Goal: Information Seeking & Learning: Learn about a topic

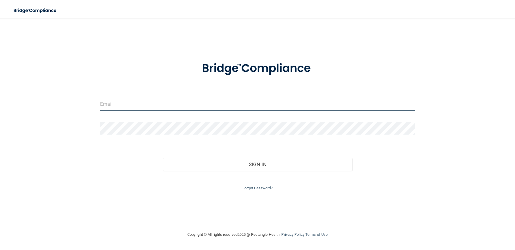
click at [163, 106] on input "email" at bounding box center [257, 103] width 315 height 13
click at [152, 99] on input "email" at bounding box center [257, 103] width 315 height 13
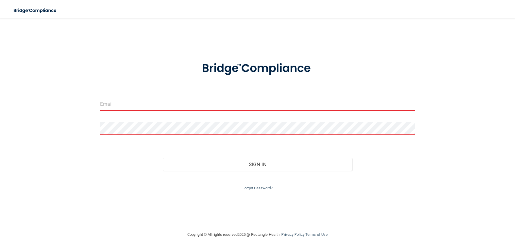
type input "btate2442@live.com"
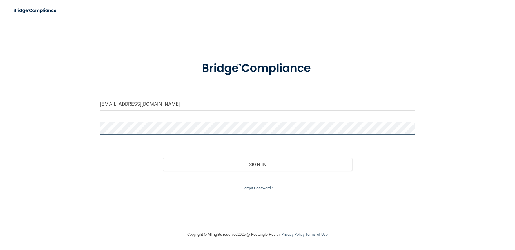
click at [163, 158] on button "Sign In" at bounding box center [257, 164] width 189 height 13
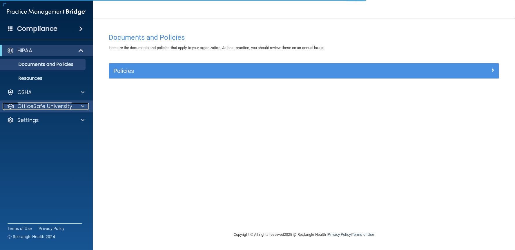
click at [50, 105] on p "OfficeSafe University" at bounding box center [44, 106] width 55 height 7
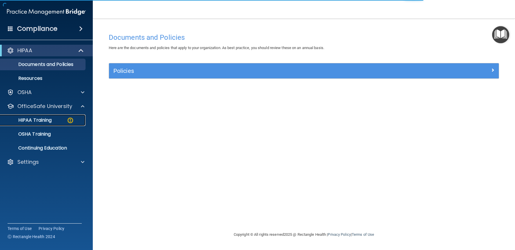
click at [44, 122] on p "HIPAA Training" at bounding box center [28, 120] width 48 height 6
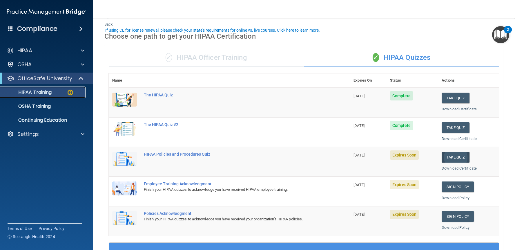
scroll to position [29, 0]
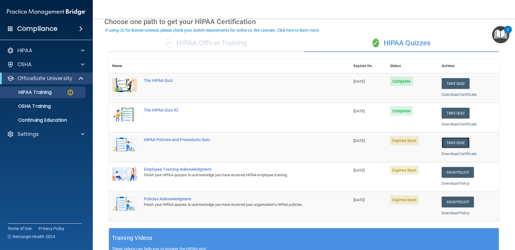
click at [456, 145] on button "Take Quiz" at bounding box center [455, 142] width 28 height 11
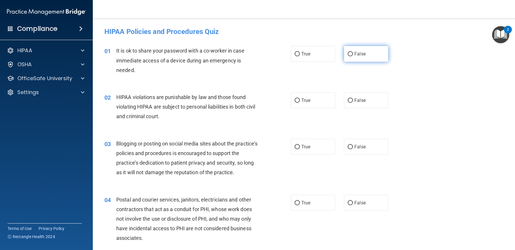
click at [367, 59] on label "False" at bounding box center [366, 54] width 44 height 16
click at [353, 56] on input "False" at bounding box center [350, 54] width 5 height 4
radio input "true"
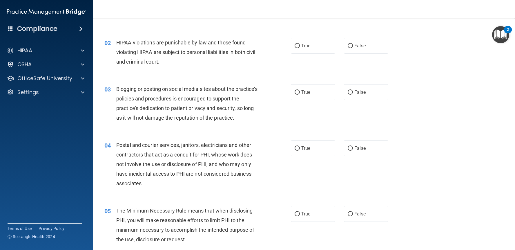
scroll to position [58, 0]
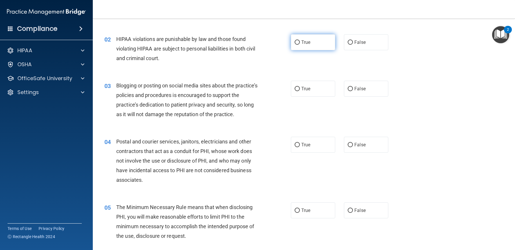
click at [304, 46] on label "True" at bounding box center [313, 42] width 44 height 16
click at [300, 45] on input "True" at bounding box center [297, 42] width 5 height 4
radio input "true"
click at [276, 60] on div "02 HIPAA violations are punishable by law and those found violating HIPAA are s…" at bounding box center [198, 50] width 204 height 32
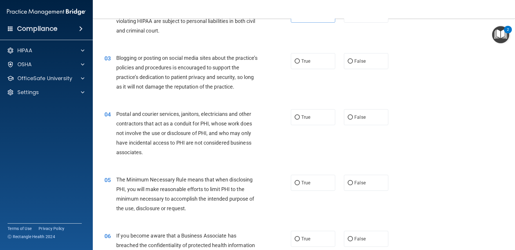
scroll to position [87, 0]
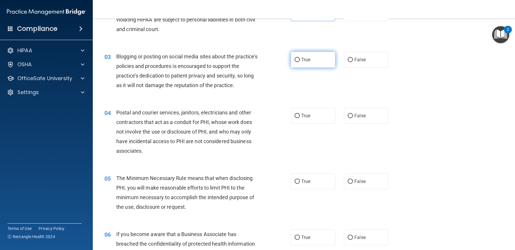
click at [300, 63] on label "True" at bounding box center [313, 60] width 44 height 16
click at [300, 62] on input "True" at bounding box center [297, 60] width 5 height 4
radio input "true"
click at [293, 85] on div "03 Blogging or posting on social media sites about the practice’s policies and …" at bounding box center [198, 72] width 204 height 41
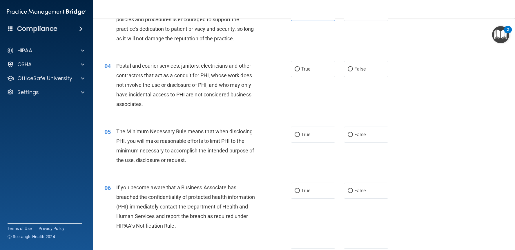
scroll to position [145, 0]
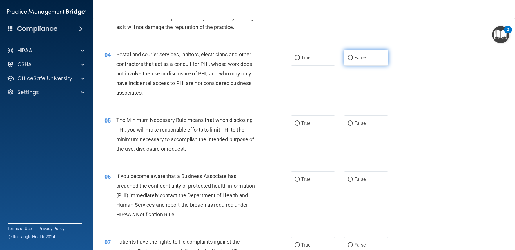
click at [360, 59] on span "False" at bounding box center [359, 58] width 11 height 6
click at [353, 59] on input "False" at bounding box center [350, 58] width 5 height 4
radio input "true"
click at [349, 75] on div "04 Postal and courier services, janitors, electricians and other contractors th…" at bounding box center [304, 75] width 408 height 66
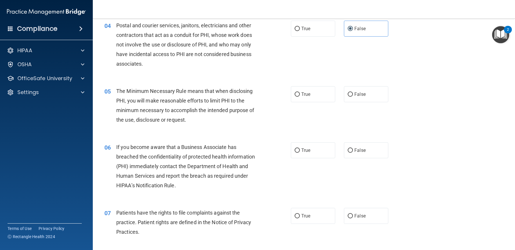
scroll to position [203, 0]
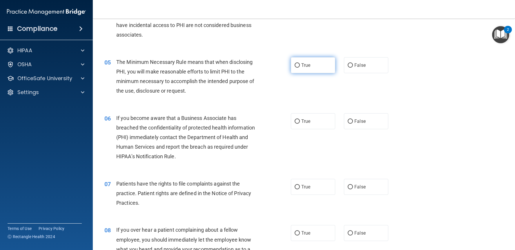
click at [312, 71] on label "True" at bounding box center [313, 65] width 44 height 16
click at [300, 68] on input "True" at bounding box center [297, 65] width 5 height 4
radio input "true"
click at [266, 97] on div "05 The Minimum Necessary Rule means that when disclosing PHI, you will make rea…" at bounding box center [198, 77] width 204 height 41
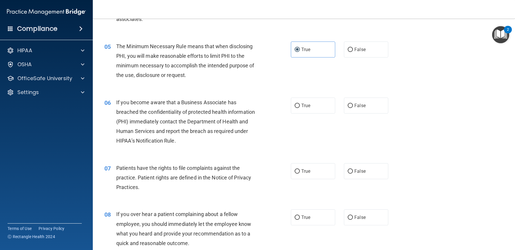
scroll to position [232, 0]
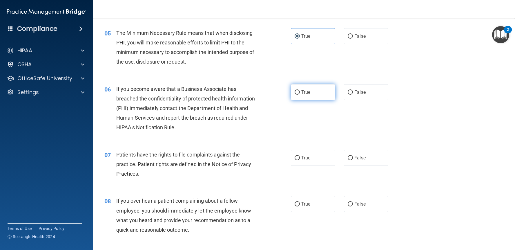
click at [301, 91] on span "True" at bounding box center [305, 92] width 9 height 6
click at [299, 91] on input "True" at bounding box center [297, 92] width 5 height 4
radio input "true"
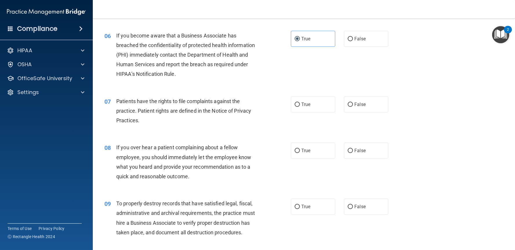
scroll to position [319, 0]
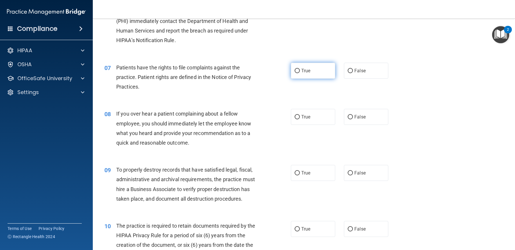
click at [316, 72] on label "True" at bounding box center [313, 71] width 44 height 16
click at [300, 72] on input "True" at bounding box center [297, 71] width 5 height 4
radio input "true"
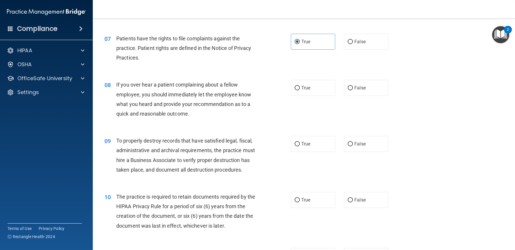
scroll to position [377, 0]
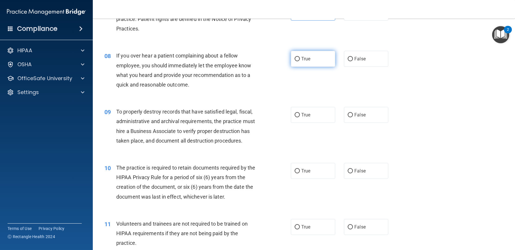
click at [304, 64] on label "True" at bounding box center [313, 59] width 44 height 16
click at [300, 61] on input "True" at bounding box center [297, 59] width 5 height 4
radio input "true"
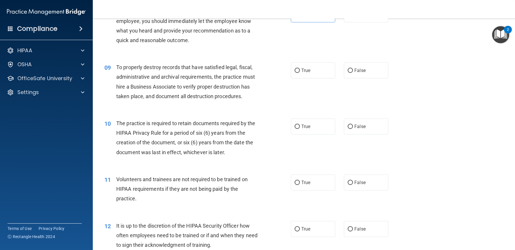
scroll to position [435, 0]
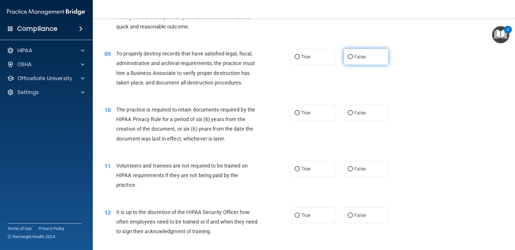
click at [348, 59] on input "False" at bounding box center [350, 57] width 5 height 4
radio input "true"
click at [292, 117] on label "True" at bounding box center [313, 113] width 44 height 16
click at [295, 115] on input "True" at bounding box center [297, 113] width 5 height 4
radio input "true"
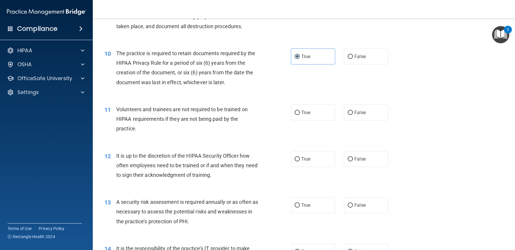
scroll to position [493, 0]
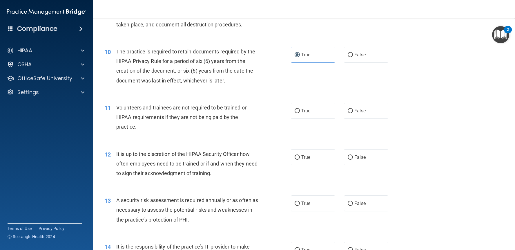
click at [352, 121] on div "11 Volunteers and trainees are not required to be trained on HIPAA requirements…" at bounding box center [304, 118] width 408 height 46
click at [352, 117] on label "False" at bounding box center [366, 111] width 44 height 16
click at [352, 113] on input "False" at bounding box center [350, 111] width 5 height 4
radio input "true"
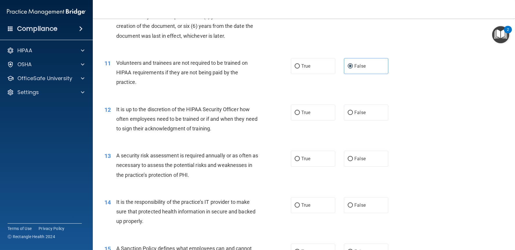
scroll to position [551, 0]
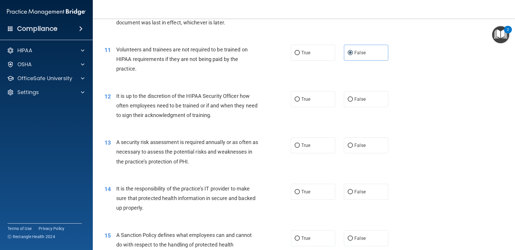
click at [363, 107] on div "12 It is up to the discretion of the HIPAA Security Officer how often employees…" at bounding box center [304, 107] width 408 height 46
click at [360, 100] on span "False" at bounding box center [359, 99] width 11 height 6
click at [353, 100] on input "False" at bounding box center [350, 99] width 5 height 4
radio input "true"
click at [296, 149] on label "True" at bounding box center [313, 145] width 44 height 16
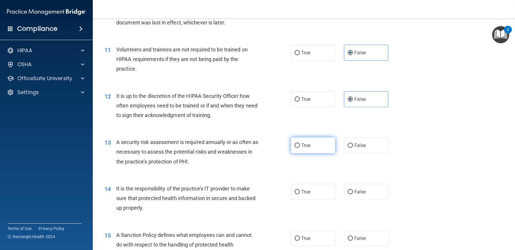
click at [296, 148] on input "True" at bounding box center [297, 145] width 5 height 4
radio input "true"
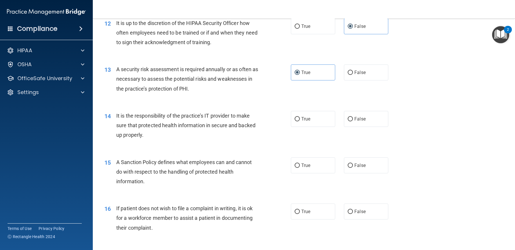
scroll to position [638, 0]
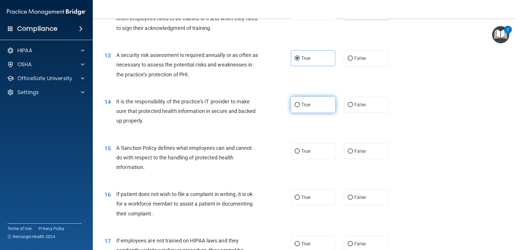
click at [298, 105] on label "True" at bounding box center [313, 105] width 44 height 16
click at [298, 105] on input "True" at bounding box center [297, 105] width 5 height 4
radio input "true"
click at [304, 155] on label "True" at bounding box center [313, 151] width 44 height 16
click at [300, 153] on input "True" at bounding box center [297, 151] width 5 height 4
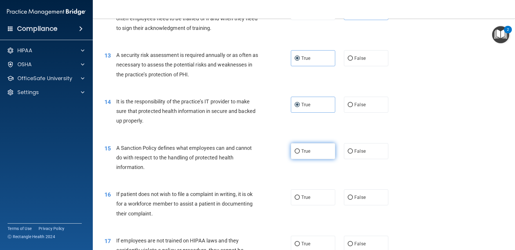
radio input "true"
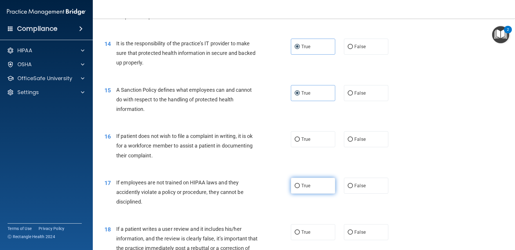
scroll to position [725, 0]
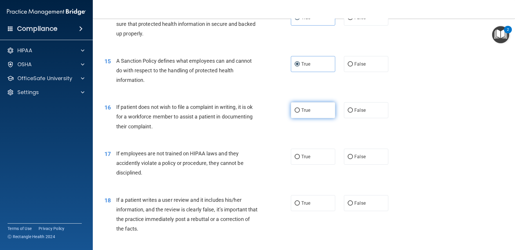
click at [298, 110] on label "True" at bounding box center [313, 110] width 44 height 16
click at [298, 110] on input "True" at bounding box center [297, 110] width 5 height 4
radio input "true"
click at [369, 160] on label "False" at bounding box center [366, 156] width 44 height 16
click at [353, 159] on input "False" at bounding box center [350, 157] width 5 height 4
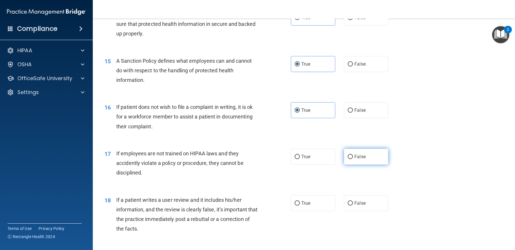
radio input "true"
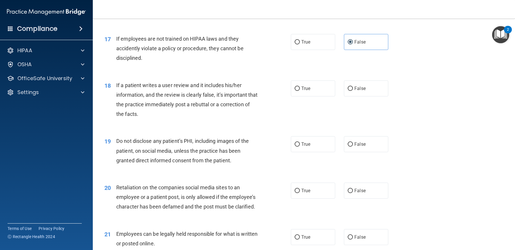
scroll to position [841, 0]
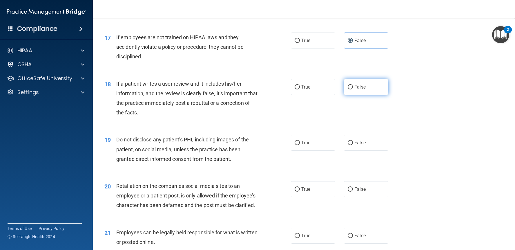
click at [351, 89] on label "False" at bounding box center [366, 87] width 44 height 16
click at [351, 89] on input "False" at bounding box center [350, 87] width 5 height 4
radio input "true"
click at [307, 144] on span "True" at bounding box center [305, 143] width 9 height 6
click at [300, 144] on input "True" at bounding box center [297, 143] width 5 height 4
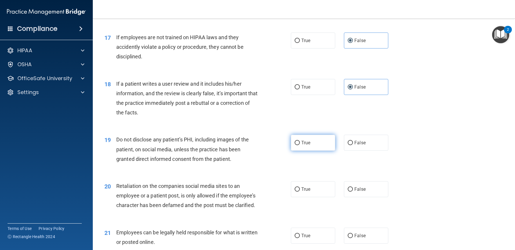
radio input "true"
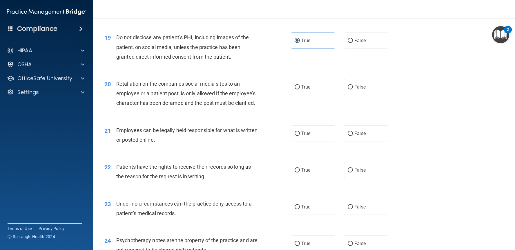
scroll to position [957, 0]
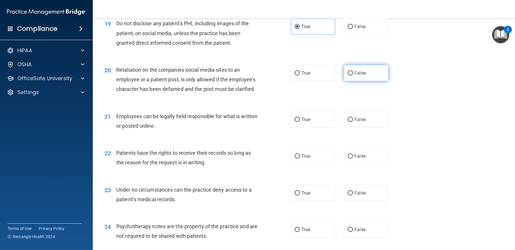
click at [348, 72] on input "False" at bounding box center [350, 73] width 5 height 4
radio input "true"
click at [304, 120] on span "True" at bounding box center [305, 120] width 9 height 6
click at [300, 120] on input "True" at bounding box center [297, 119] width 5 height 4
radio input "true"
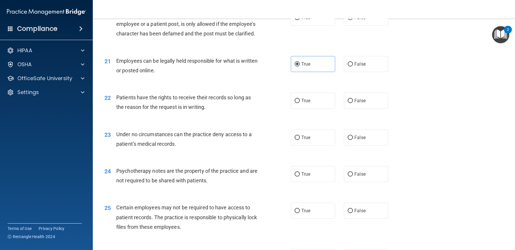
scroll to position [1015, 0]
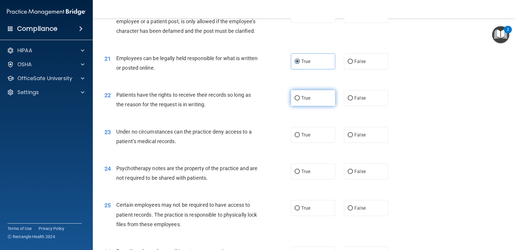
click at [313, 103] on label "True" at bounding box center [313, 98] width 44 height 16
click at [300, 100] on input "True" at bounding box center [297, 98] width 5 height 4
radio input "true"
click at [324, 139] on label "True" at bounding box center [313, 135] width 44 height 16
click at [300, 137] on input "True" at bounding box center [297, 135] width 5 height 4
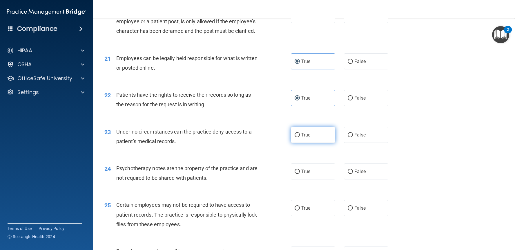
radio input "true"
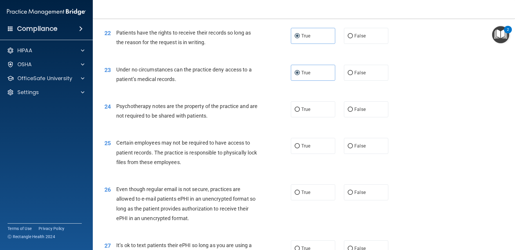
scroll to position [1102, 0]
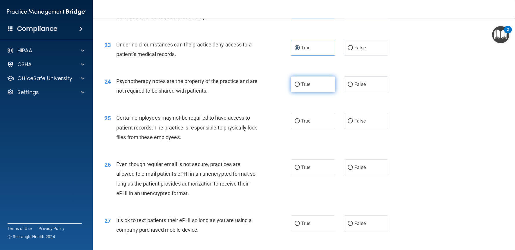
click at [304, 90] on label "True" at bounding box center [313, 84] width 44 height 16
click at [300, 87] on input "True" at bounding box center [297, 84] width 5 height 4
radio input "true"
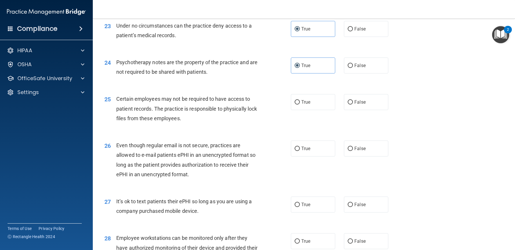
scroll to position [1130, 0]
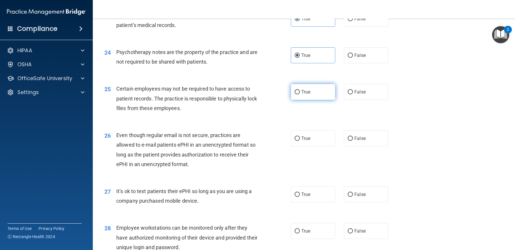
click at [300, 98] on label "True" at bounding box center [313, 92] width 44 height 16
click at [300, 94] on input "True" at bounding box center [297, 92] width 5 height 4
radio input "true"
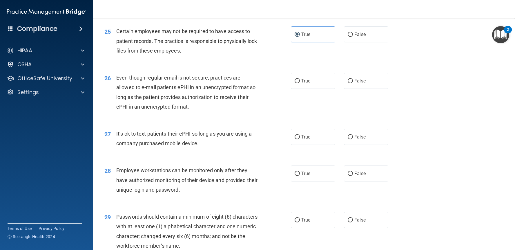
scroll to position [1188, 0]
click at [302, 72] on label "True" at bounding box center [313, 80] width 44 height 16
click at [300, 78] on input "True" at bounding box center [297, 80] width 5 height 4
radio input "true"
click at [301, 77] on label "True" at bounding box center [313, 80] width 44 height 16
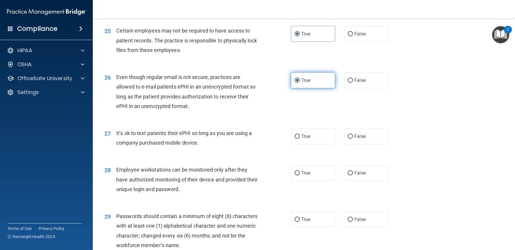
click at [300, 78] on input "True" at bounding box center [297, 80] width 5 height 4
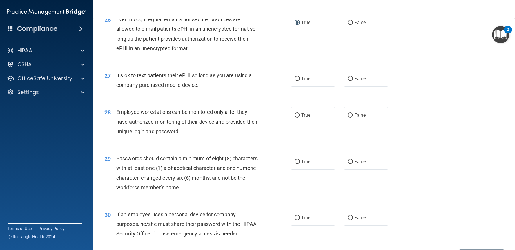
scroll to position [1246, 0]
click at [354, 80] on span "False" at bounding box center [359, 78] width 11 height 6
click at [352, 80] on input "False" at bounding box center [350, 78] width 5 height 4
radio input "true"
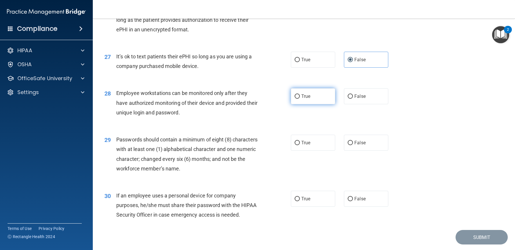
scroll to position [1275, 0]
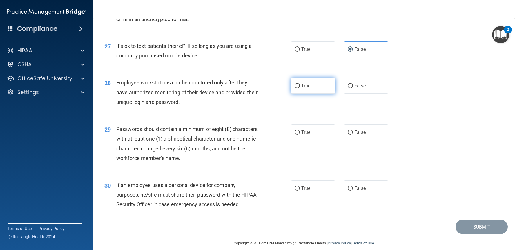
click at [302, 89] on label "True" at bounding box center [313, 86] width 44 height 16
click at [300, 88] on input "True" at bounding box center [297, 86] width 5 height 4
radio input "true"
click at [301, 133] on span "True" at bounding box center [305, 132] width 9 height 6
click at [300, 133] on input "True" at bounding box center [297, 132] width 5 height 4
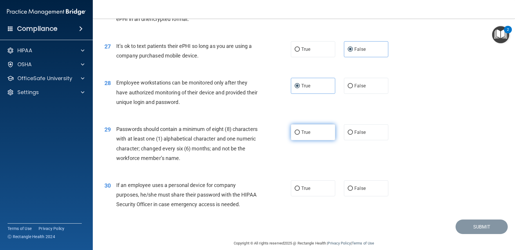
radio input "true"
click at [356, 192] on label "False" at bounding box center [366, 188] width 44 height 16
drag, startPoint x: 356, startPoint y: 192, endPoint x: 397, endPoint y: 214, distance: 46.8
click at [397, 214] on div "30 If an employee uses a personal device for company purposes, he/she must shar…" at bounding box center [304, 196] width 408 height 46
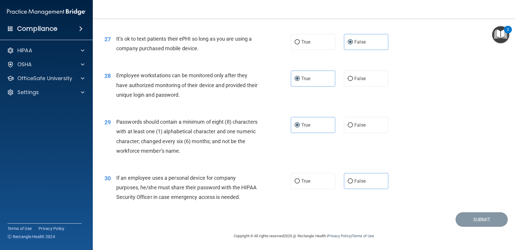
scroll to position [1292, 0]
click at [357, 178] on span "False" at bounding box center [359, 181] width 11 height 6
click at [353, 179] on input "False" at bounding box center [350, 181] width 5 height 4
radio input "true"
click at [467, 219] on button "Submit" at bounding box center [481, 219] width 52 height 15
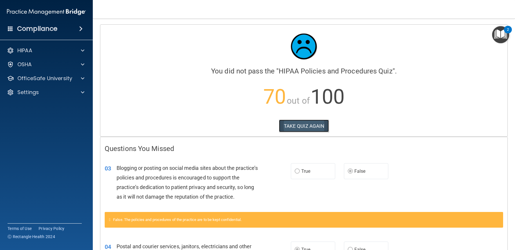
click at [311, 128] on button "TAKE QUIZ AGAIN" at bounding box center [304, 125] width 50 height 13
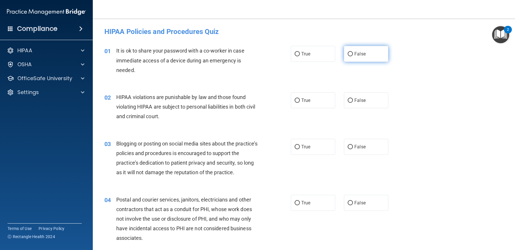
click at [350, 53] on label "False" at bounding box center [366, 54] width 44 height 16
click at [350, 53] on input "False" at bounding box center [350, 54] width 5 height 4
radio input "true"
click at [353, 141] on label "False" at bounding box center [366, 147] width 44 height 16
click at [353, 145] on input "False" at bounding box center [350, 147] width 5 height 4
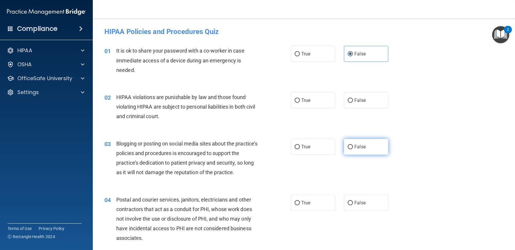
radio input "true"
click at [303, 98] on span "True" at bounding box center [305, 100] width 9 height 6
click at [300, 98] on input "True" at bounding box center [297, 100] width 5 height 4
radio input "true"
click at [268, 126] on div "02 HIPAA violations are punishable by law and those found violating HIPAA are s…" at bounding box center [304, 108] width 408 height 46
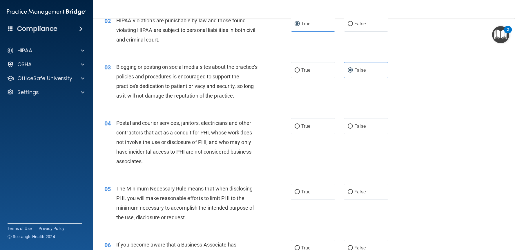
scroll to position [87, 0]
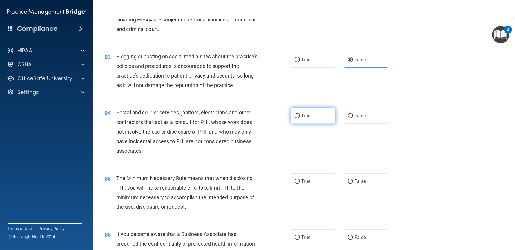
click at [301, 119] on label "True" at bounding box center [313, 116] width 44 height 16
click at [300, 118] on input "True" at bounding box center [297, 116] width 5 height 4
radio input "true"
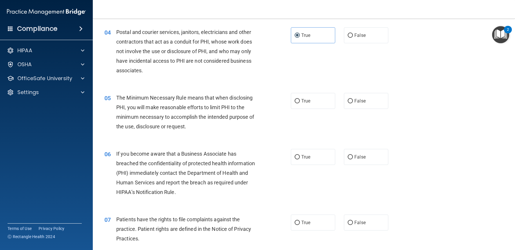
scroll to position [174, 0]
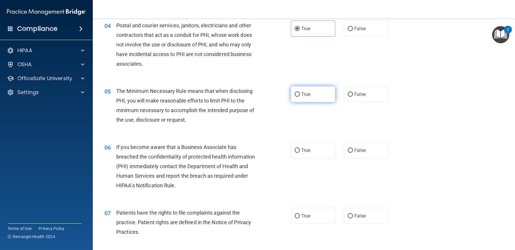
click at [295, 97] on label "True" at bounding box center [313, 94] width 44 height 16
click at [295, 97] on input "True" at bounding box center [297, 94] width 5 height 4
radio input "true"
click at [356, 151] on span "False" at bounding box center [359, 150] width 11 height 6
click at [353, 151] on input "False" at bounding box center [350, 150] width 5 height 4
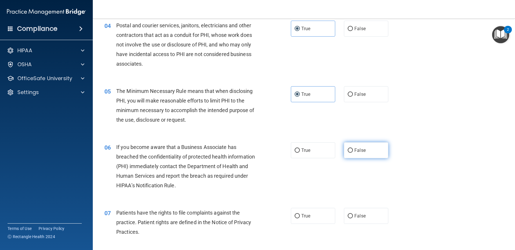
radio input "true"
click at [256, 176] on div "If you become aware that a Business Associate has breached the confidentiality …" at bounding box center [189, 166] width 146 height 48
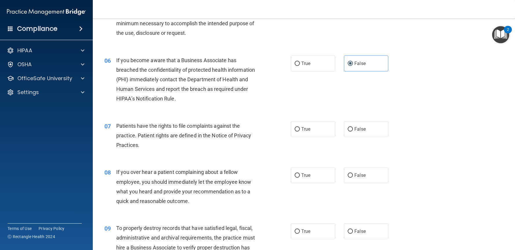
scroll to position [261, 0]
click at [365, 175] on label "False" at bounding box center [366, 175] width 44 height 16
click at [353, 175] on input "False" at bounding box center [350, 175] width 5 height 4
radio input "true"
click at [303, 130] on span "True" at bounding box center [305, 129] width 9 height 6
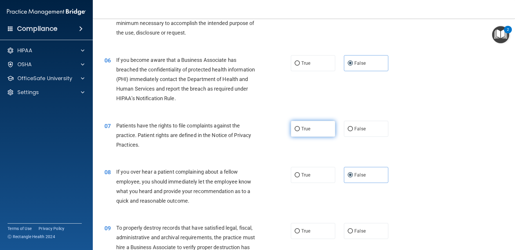
click at [300, 130] on input "True" at bounding box center [297, 129] width 5 height 4
radio input "true"
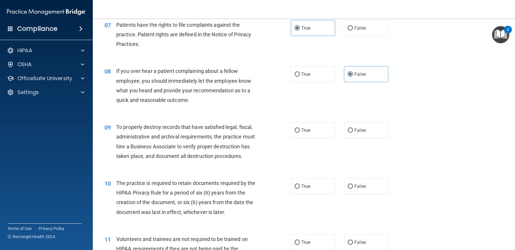
scroll to position [377, 0]
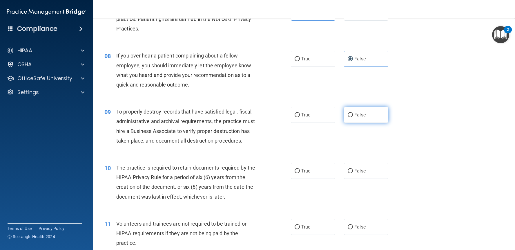
click at [356, 116] on span "False" at bounding box center [359, 115] width 11 height 6
click at [353, 116] on input "False" at bounding box center [350, 115] width 5 height 4
radio input "true"
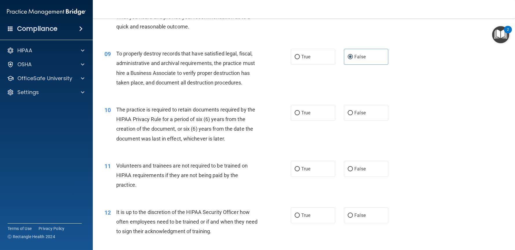
scroll to position [464, 0]
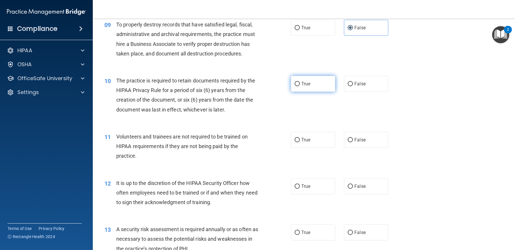
click at [305, 84] on span "True" at bounding box center [305, 84] width 9 height 6
click at [300, 84] on input "True" at bounding box center [297, 84] width 5 height 4
radio input "true"
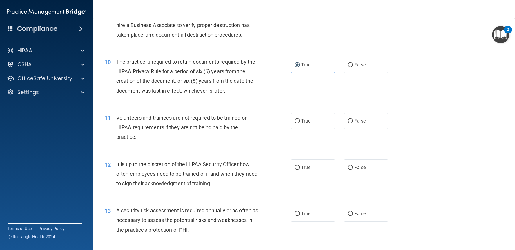
scroll to position [493, 0]
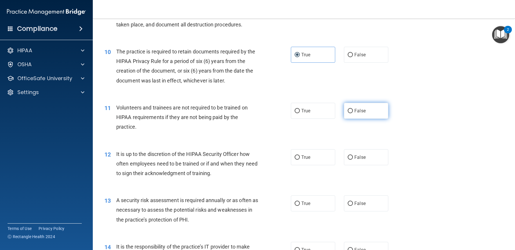
click at [356, 115] on label "False" at bounding box center [366, 111] width 44 height 16
click at [353, 113] on input "False" at bounding box center [350, 111] width 5 height 4
radio input "true"
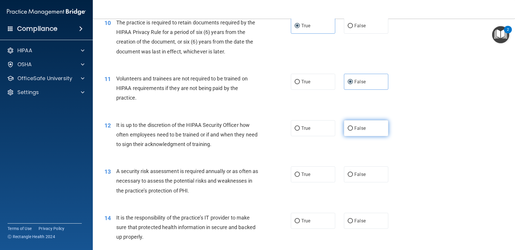
click at [375, 131] on label "False" at bounding box center [366, 128] width 44 height 16
click at [353, 130] on input "False" at bounding box center [350, 128] width 5 height 4
radio input "true"
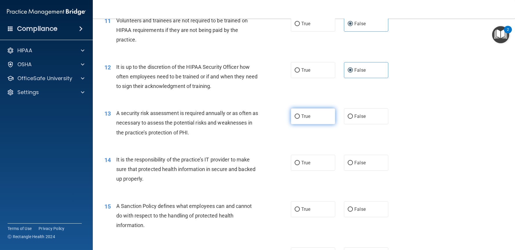
click at [308, 113] on label "True" at bounding box center [313, 116] width 44 height 16
click at [300, 114] on input "True" at bounding box center [297, 116] width 5 height 4
radio input "true"
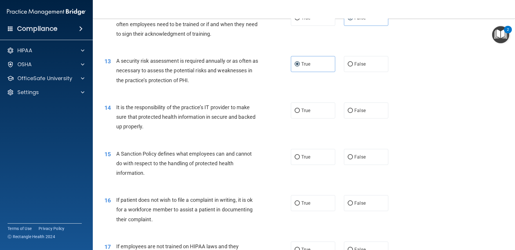
scroll to position [638, 0]
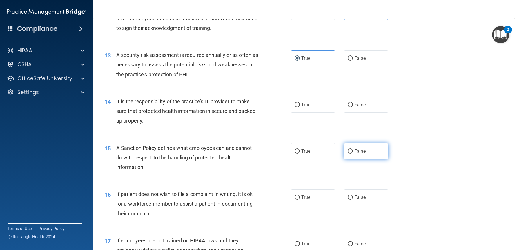
click at [363, 146] on label "False" at bounding box center [366, 151] width 44 height 16
click at [353, 149] on input "False" at bounding box center [350, 151] width 5 height 4
radio input "true"
click at [364, 111] on label "False" at bounding box center [366, 105] width 44 height 16
click at [353, 107] on input "False" at bounding box center [350, 105] width 5 height 4
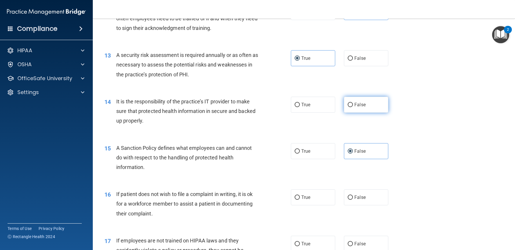
radio input "true"
click at [255, 164] on div "A Sanction Policy defines what employees can and cannot do with respect to the …" at bounding box center [189, 157] width 146 height 29
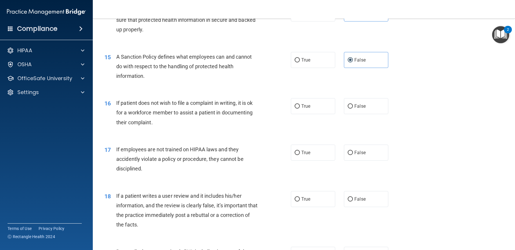
scroll to position [725, 0]
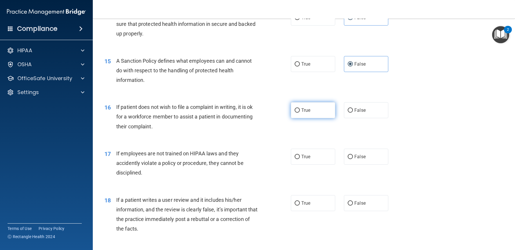
click at [322, 114] on label "True" at bounding box center [313, 110] width 44 height 16
click at [300, 112] on input "True" at bounding box center [297, 110] width 5 height 4
radio input "true"
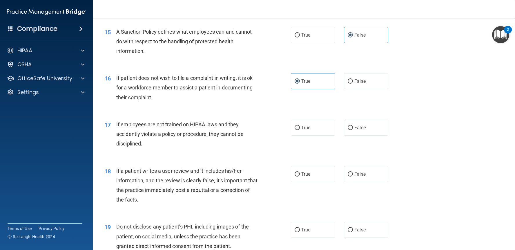
scroll to position [783, 0]
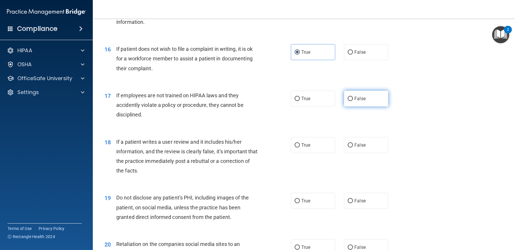
click at [348, 101] on label "False" at bounding box center [366, 98] width 44 height 16
click at [348, 101] on input "False" at bounding box center [350, 99] width 5 height 4
radio input "true"
click at [365, 149] on label "False" at bounding box center [366, 145] width 44 height 16
click at [353, 147] on input "False" at bounding box center [350, 145] width 5 height 4
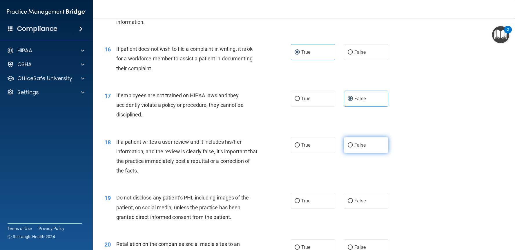
radio input "true"
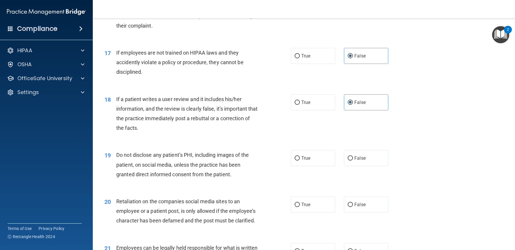
scroll to position [841, 0]
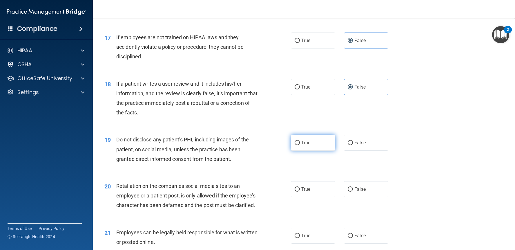
click at [294, 148] on label "True" at bounding box center [313, 143] width 44 height 16
click at [295, 145] on input "True" at bounding box center [297, 143] width 5 height 4
radio input "true"
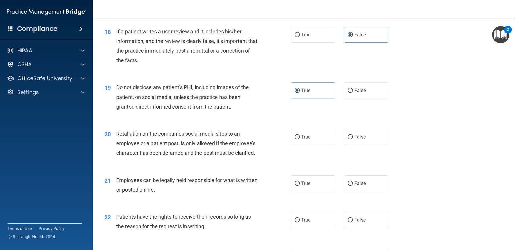
scroll to position [899, 0]
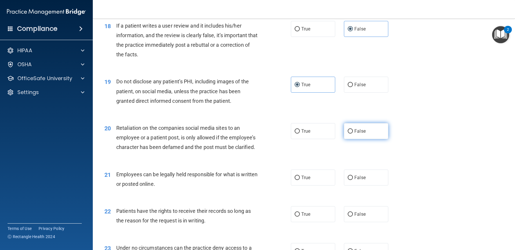
click at [369, 132] on label "False" at bounding box center [366, 131] width 44 height 16
click at [353, 132] on input "False" at bounding box center [350, 131] width 5 height 4
radio input "true"
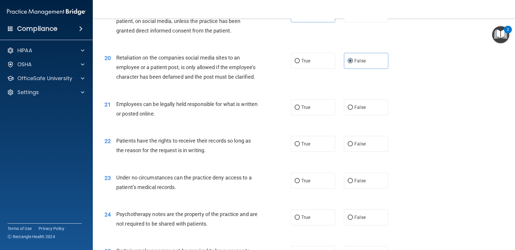
scroll to position [986, 0]
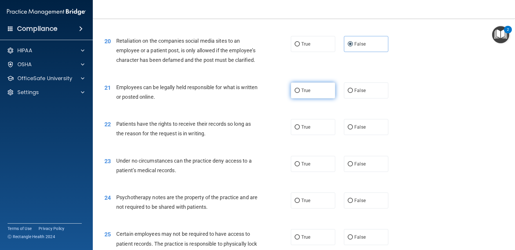
click at [295, 93] on label "True" at bounding box center [313, 90] width 44 height 16
click at [295, 93] on input "True" at bounding box center [297, 90] width 5 height 4
radio input "true"
click at [358, 123] on label "False" at bounding box center [366, 127] width 44 height 16
click at [353, 125] on input "False" at bounding box center [350, 127] width 5 height 4
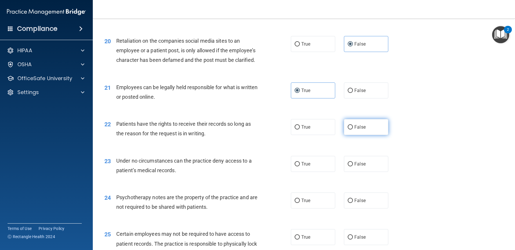
radio input "true"
click at [362, 161] on span "False" at bounding box center [359, 164] width 11 height 6
click at [353, 162] on input "False" at bounding box center [350, 164] width 5 height 4
radio input "true"
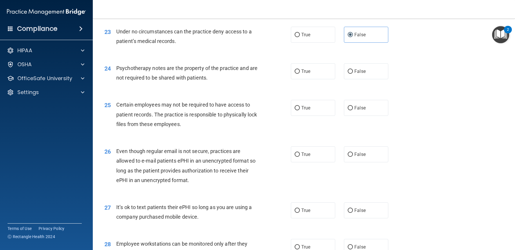
scroll to position [1130, 0]
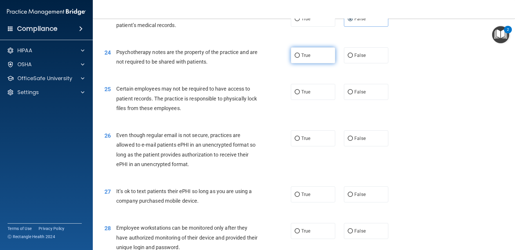
click at [298, 51] on label "True" at bounding box center [313, 55] width 44 height 16
click at [298, 53] on input "True" at bounding box center [297, 55] width 5 height 4
radio input "true"
click at [301, 94] on span "True" at bounding box center [305, 92] width 9 height 6
click at [299, 94] on input "True" at bounding box center [297, 92] width 5 height 4
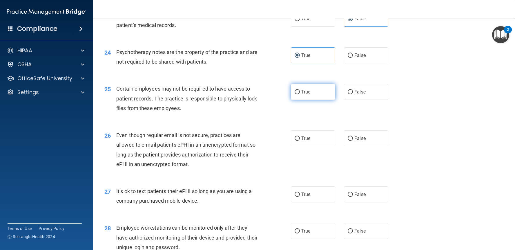
radio input "true"
click at [308, 141] on label "True" at bounding box center [313, 138] width 44 height 16
click at [300, 141] on input "True" at bounding box center [297, 138] width 5 height 4
radio input "true"
click at [265, 183] on div "27 It’s ok to text patients their ePHI so long as you are using a company purch…" at bounding box center [304, 197] width 408 height 37
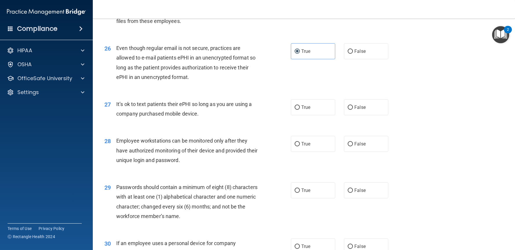
scroll to position [1246, 0]
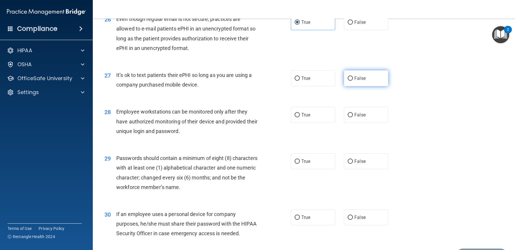
click at [354, 77] on span "False" at bounding box center [359, 78] width 11 height 6
click at [353, 77] on input "False" at bounding box center [350, 78] width 5 height 4
radio input "true"
click at [354, 115] on span "False" at bounding box center [359, 115] width 11 height 6
click at [353, 115] on input "False" at bounding box center [350, 115] width 5 height 4
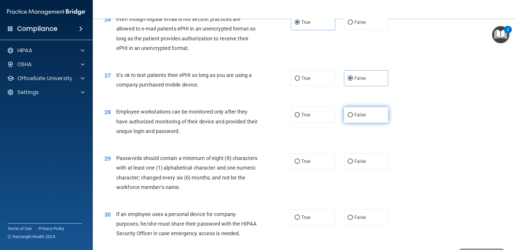
radio input "true"
click at [321, 162] on label "True" at bounding box center [313, 161] width 44 height 16
click at [300, 162] on input "True" at bounding box center [297, 161] width 5 height 4
radio input "true"
click at [365, 214] on label "False" at bounding box center [366, 217] width 44 height 16
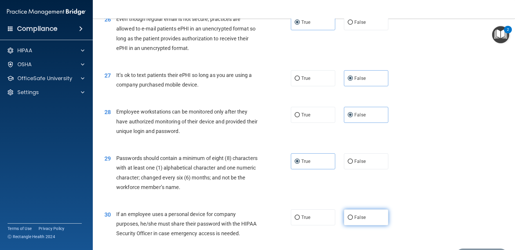
click at [353, 215] on input "False" at bounding box center [350, 217] width 5 height 4
radio input "true"
click at [437, 191] on div "29 Passwords should contain a minimum of eight (8) characters with at least one…" at bounding box center [304, 174] width 408 height 56
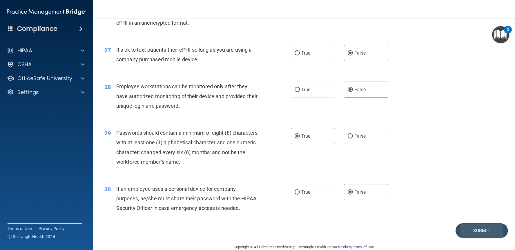
scroll to position [1292, 0]
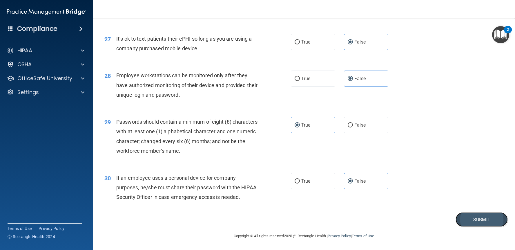
click at [473, 219] on button "Submit" at bounding box center [481, 219] width 52 height 15
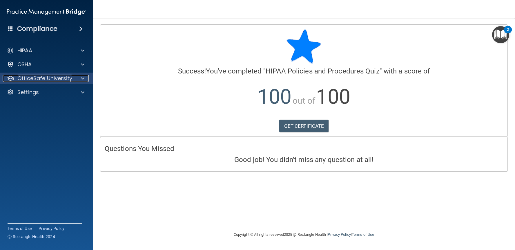
click at [29, 81] on p "OfficeSafe University" at bounding box center [44, 78] width 55 height 7
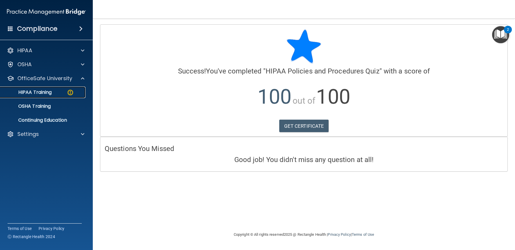
click at [41, 97] on link "HIPAA Training" at bounding box center [39, 92] width 91 height 12
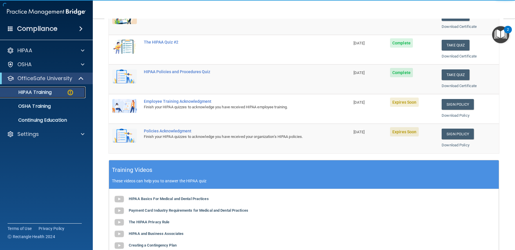
scroll to position [116, 0]
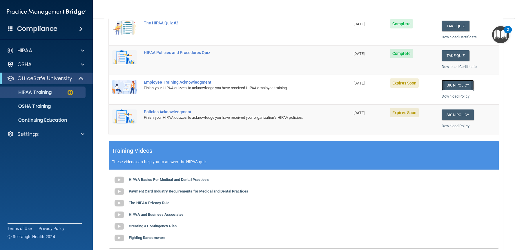
click at [448, 88] on link "Sign Policy" at bounding box center [457, 85] width 32 height 11
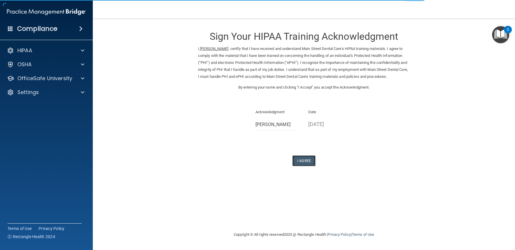
click at [305, 166] on button "I Agree" at bounding box center [303, 160] width 23 height 11
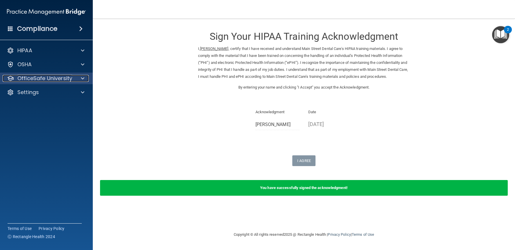
click at [47, 80] on p "OfficeSafe University" at bounding box center [44, 78] width 55 height 7
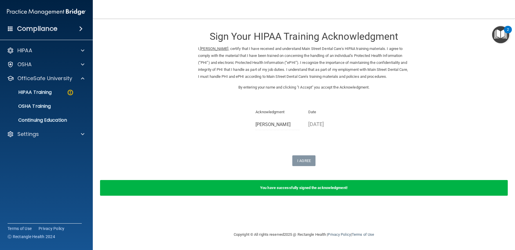
click at [55, 98] on ul "HIPAA Training OSHA Training Continuing Education" at bounding box center [46, 105] width 105 height 42
click at [57, 95] on link "HIPAA Training" at bounding box center [39, 92] width 91 height 12
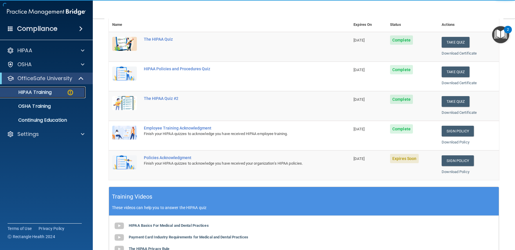
scroll to position [87, 0]
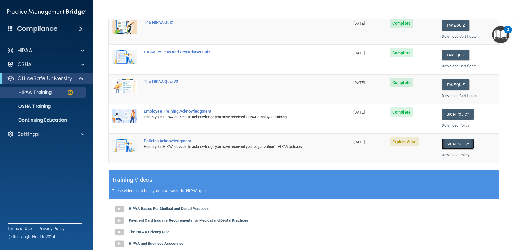
click at [451, 143] on link "Sign Policy" at bounding box center [457, 143] width 32 height 11
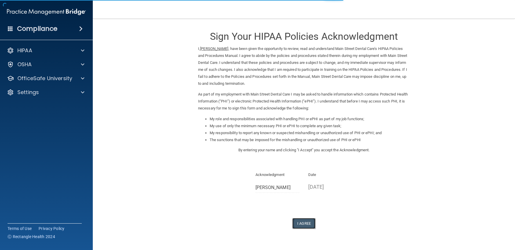
click at [302, 224] on button "I Agree" at bounding box center [303, 223] width 23 height 11
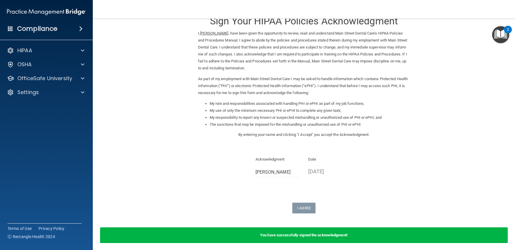
scroll to position [39, 0]
